Goal: Information Seeking & Learning: Learn about a topic

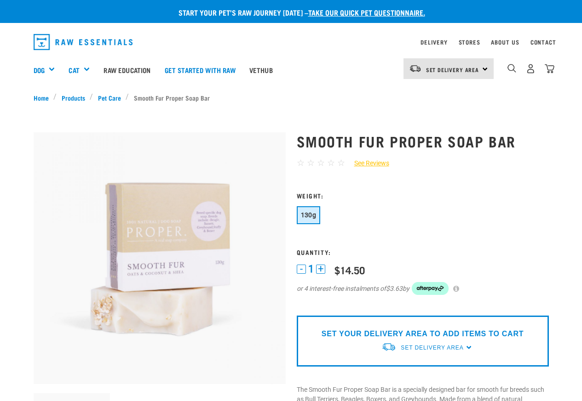
click at [114, 334] on img at bounding box center [160, 258] width 252 height 252
click at [485, 43] on div "Delivery Stores About Us Contact" at bounding box center [487, 42] width 135 height 11
click at [491, 42] on link "About Us" at bounding box center [505, 41] width 28 height 3
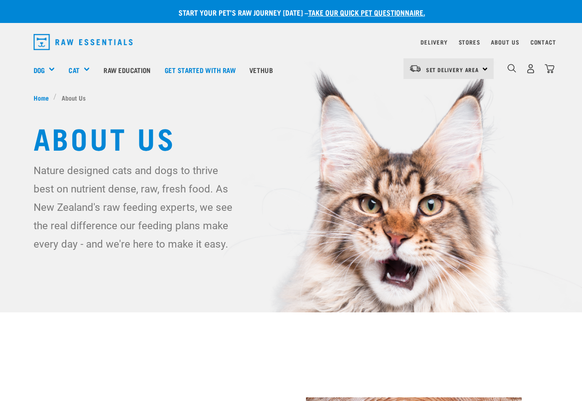
click at [502, 44] on div "About Us" at bounding box center [505, 42] width 28 height 11
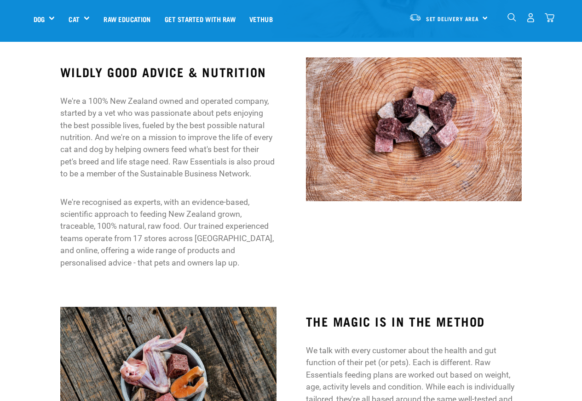
scroll to position [276, 0]
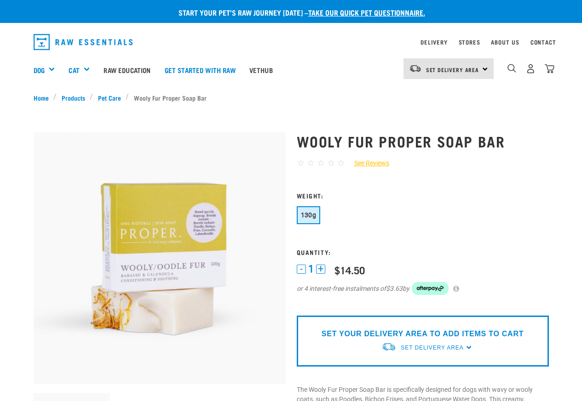
click at [74, 177] on img at bounding box center [160, 258] width 252 height 252
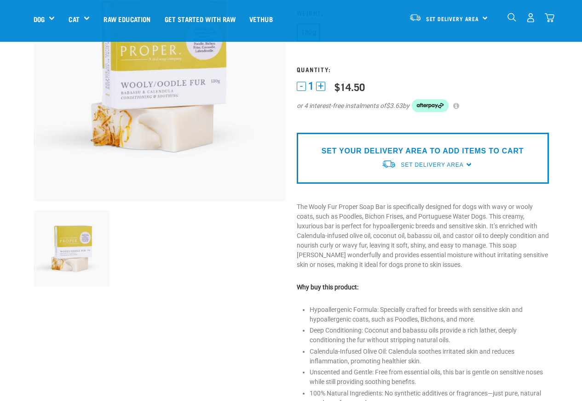
scroll to position [110, 0]
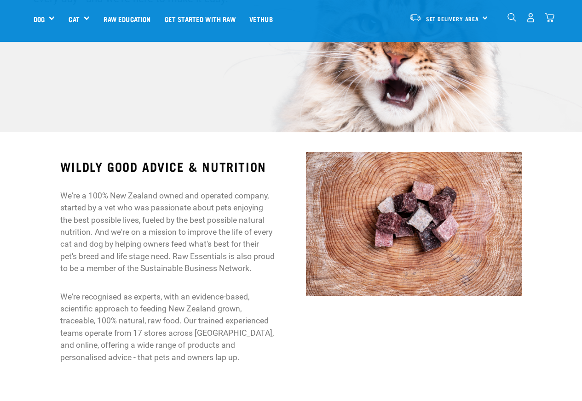
scroll to position [276, 0]
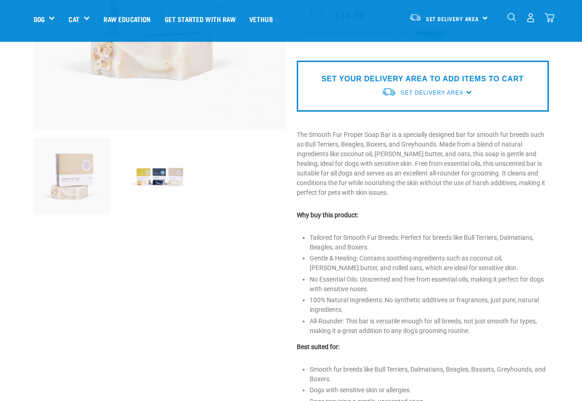
scroll to position [165, 0]
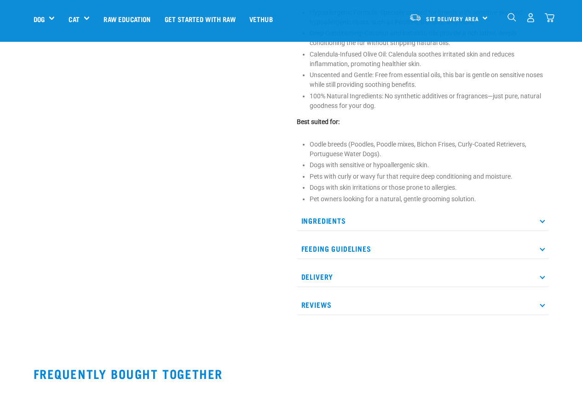
scroll to position [441, 0]
